Goal: Navigation & Orientation: Find specific page/section

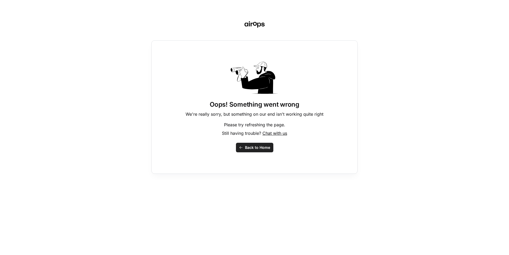
click at [213, 42] on div "Oops! Something went wrong We're really sorry, but something on our end isn't w…" at bounding box center [254, 106] width 206 height 133
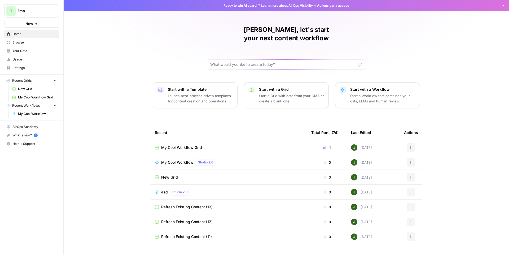
click at [38, 13] on span "1ma" at bounding box center [34, 10] width 32 height 5
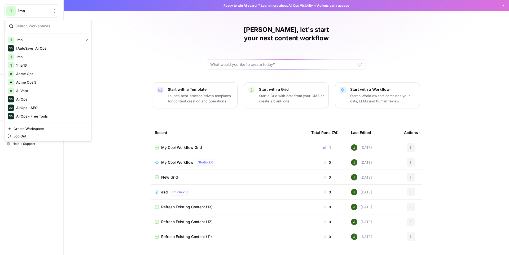
click at [130, 52] on div "[PERSON_NAME], let's start your next content workflow Start with a Template Lau…" at bounding box center [286, 127] width 445 height 255
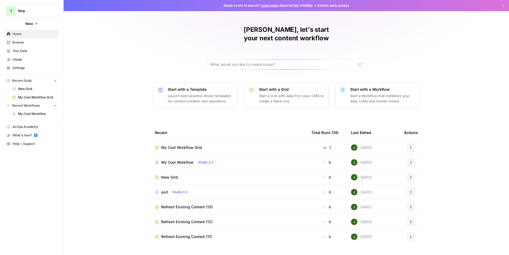
click at [147, 30] on div "[PERSON_NAME], let's start your next content workflow Start with a Template Lau…" at bounding box center [286, 127] width 445 height 255
